Goal: Information Seeking & Learning: Learn about a topic

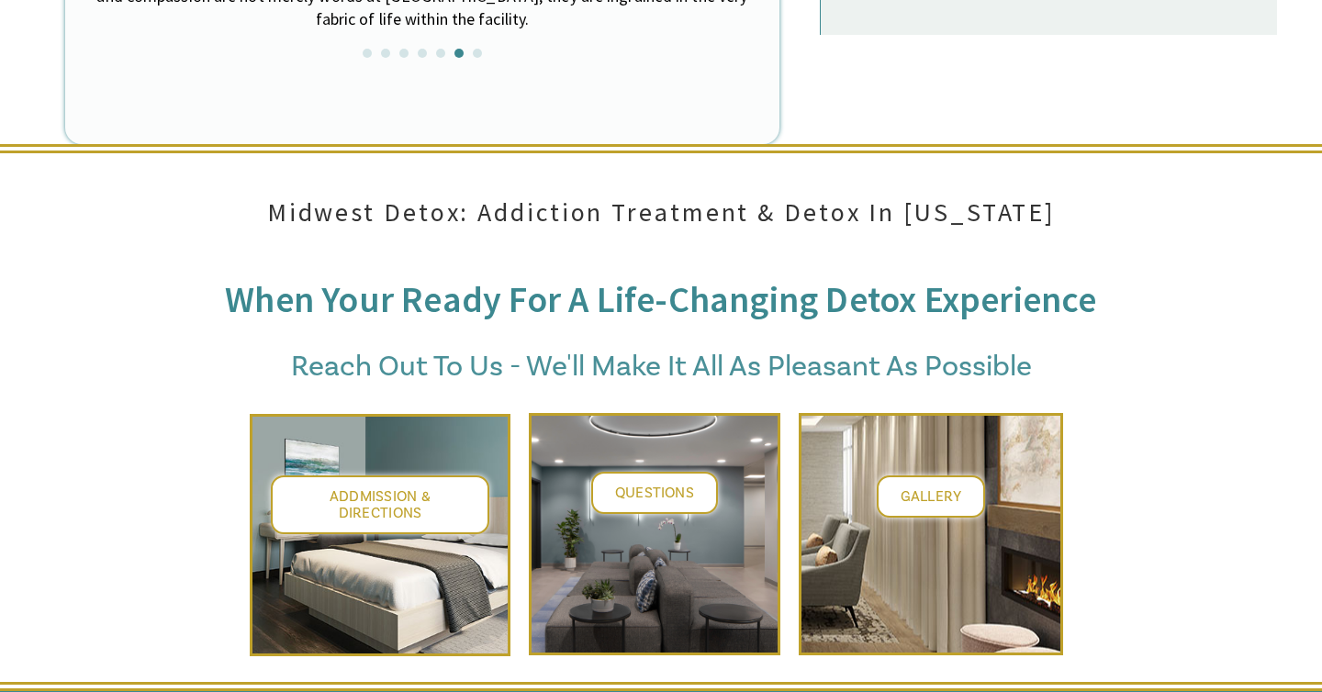
scroll to position [6907, 0]
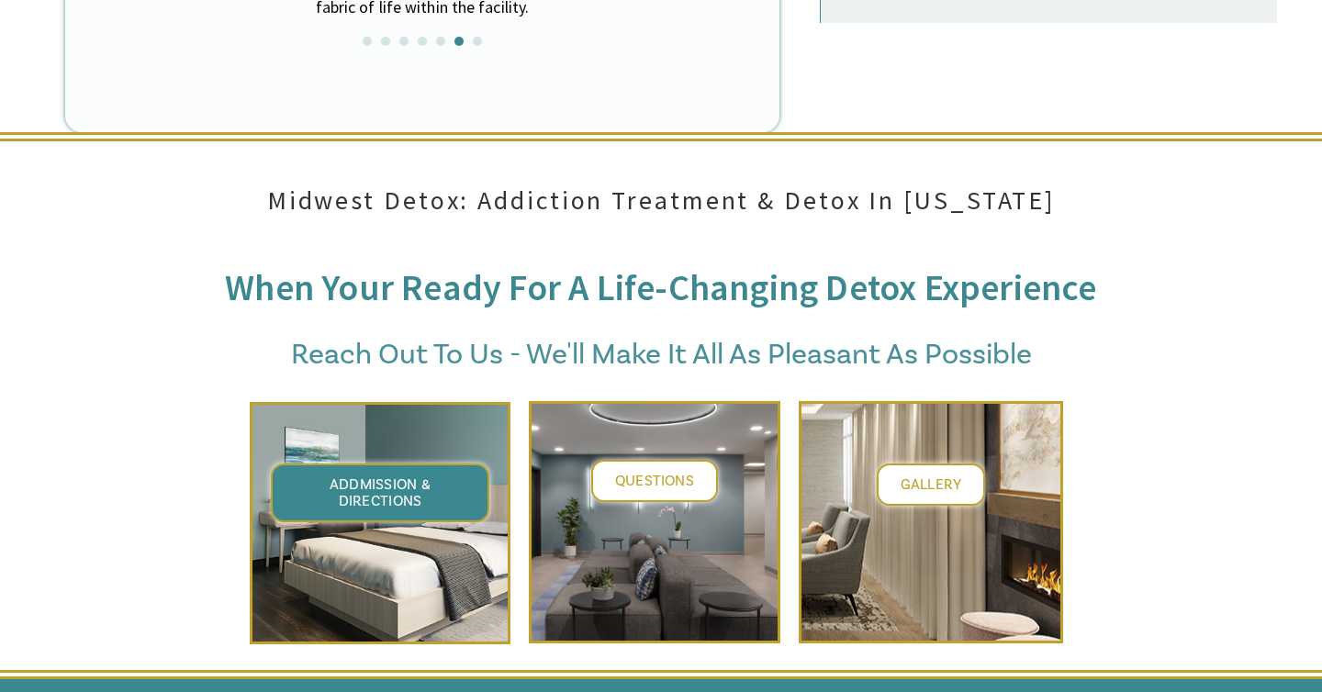
click at [417, 476] on span "Addmission & Directions" at bounding box center [381, 493] width 102 height 35
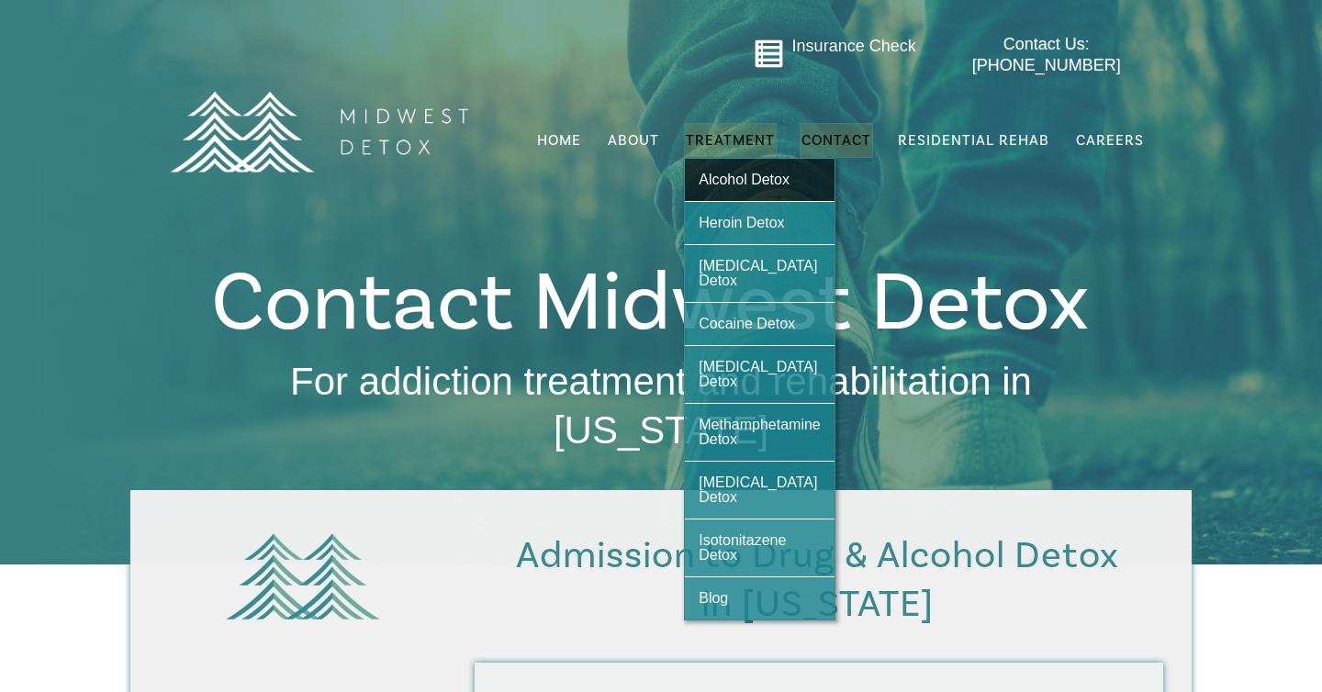
click at [724, 172] on span "Alcohol Detox" at bounding box center [744, 180] width 91 height 16
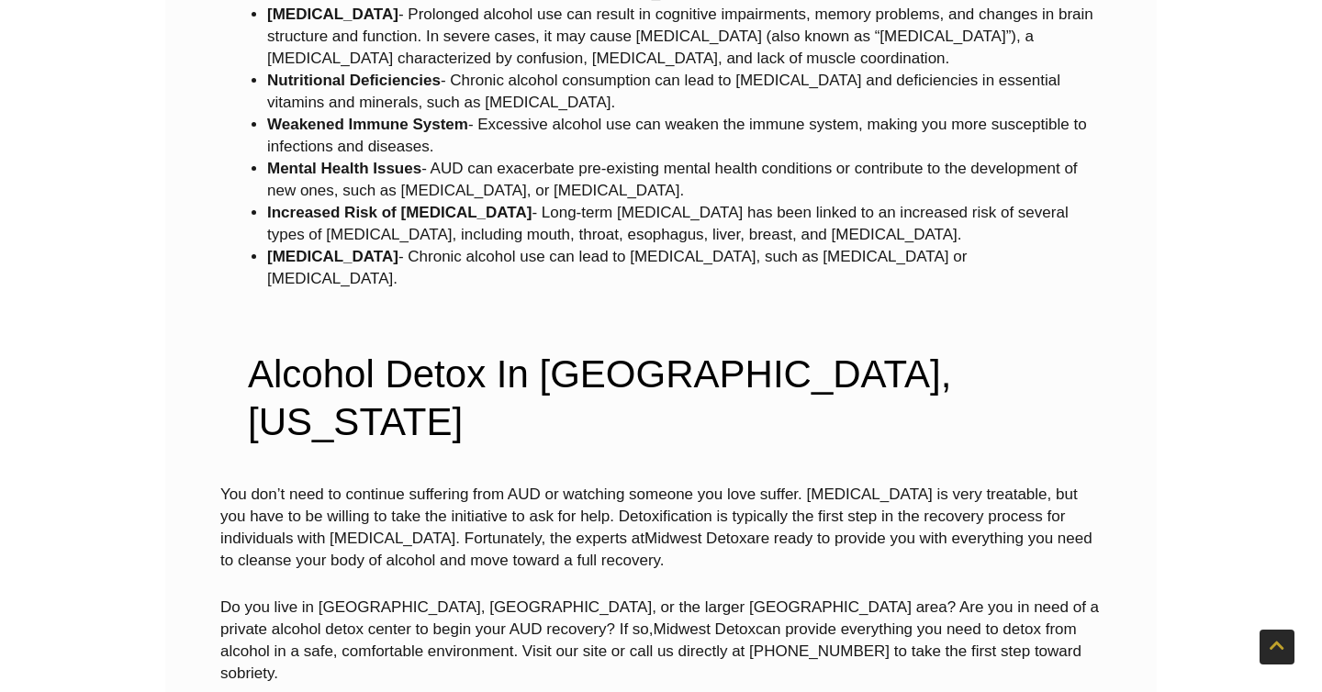
scroll to position [4346, 0]
